Goal: Task Accomplishment & Management: Use online tool/utility

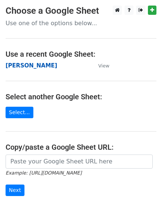
click at [31, 65] on strong "[PERSON_NAME]" at bounding box center [31, 65] width 51 height 7
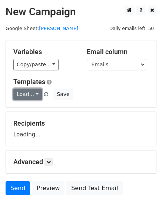
click at [27, 93] on link "Load..." at bounding box center [27, 93] width 28 height 11
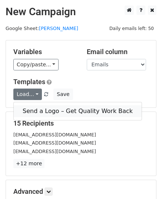
click at [38, 106] on link "Send a Logo – Get Quality Work Back" at bounding box center [78, 111] width 128 height 12
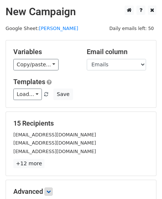
scroll to position [87, 0]
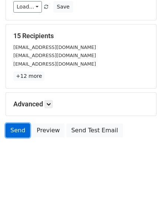
click at [14, 130] on link "Send" at bounding box center [18, 130] width 24 height 14
